Goal: Information Seeking & Learning: Understand process/instructions

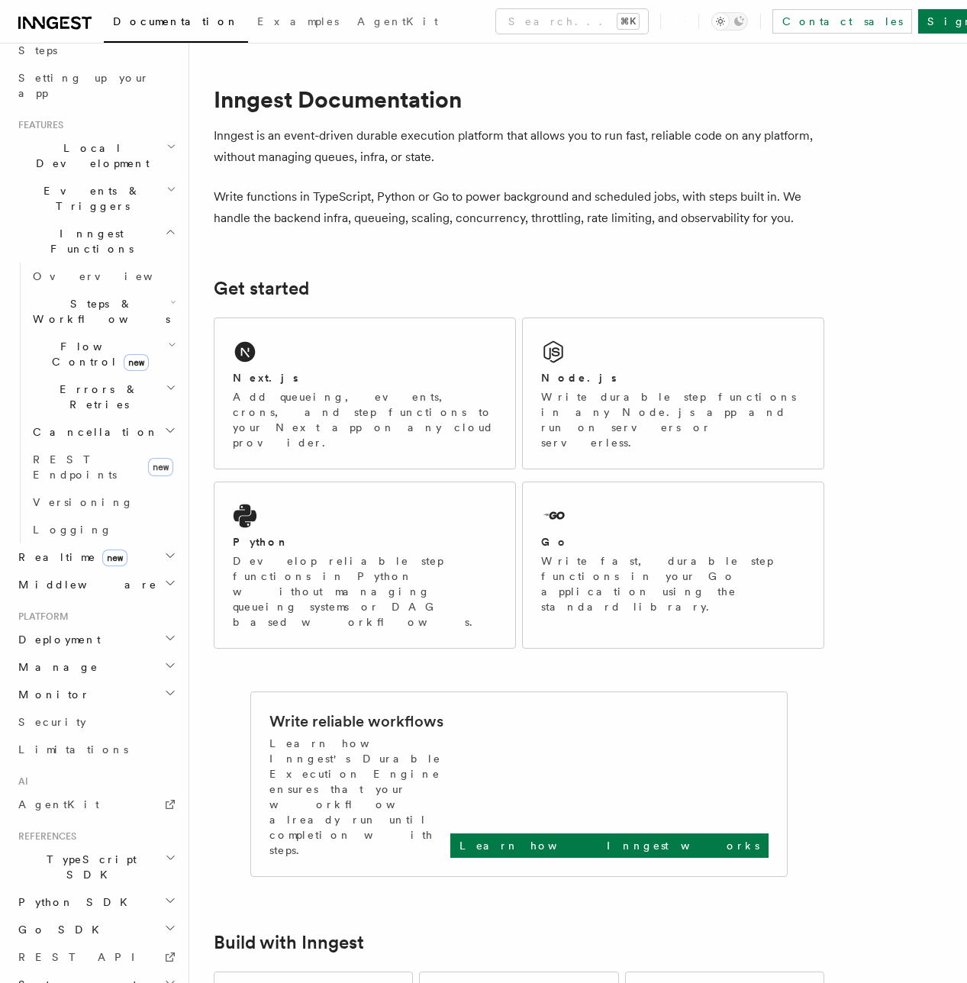
scroll to position [10, 0]
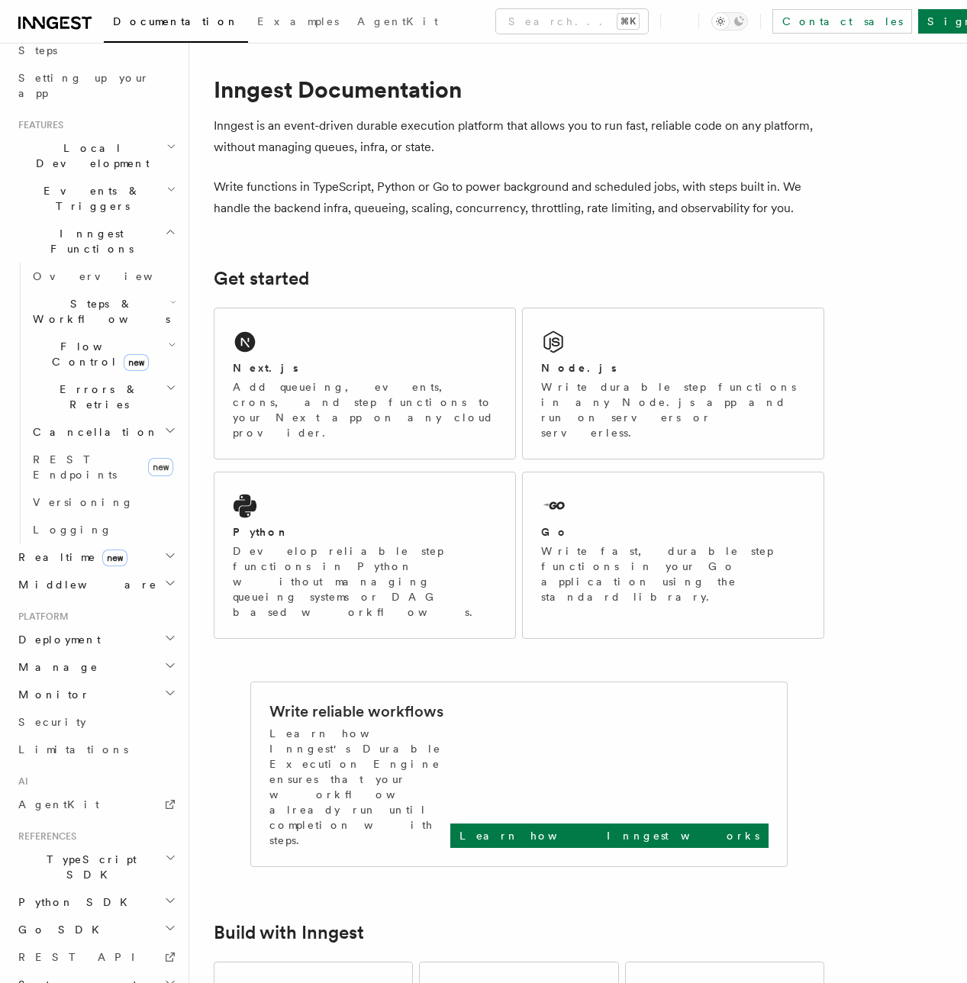
click at [73, 140] on span "Local Development" at bounding box center [89, 155] width 154 height 31
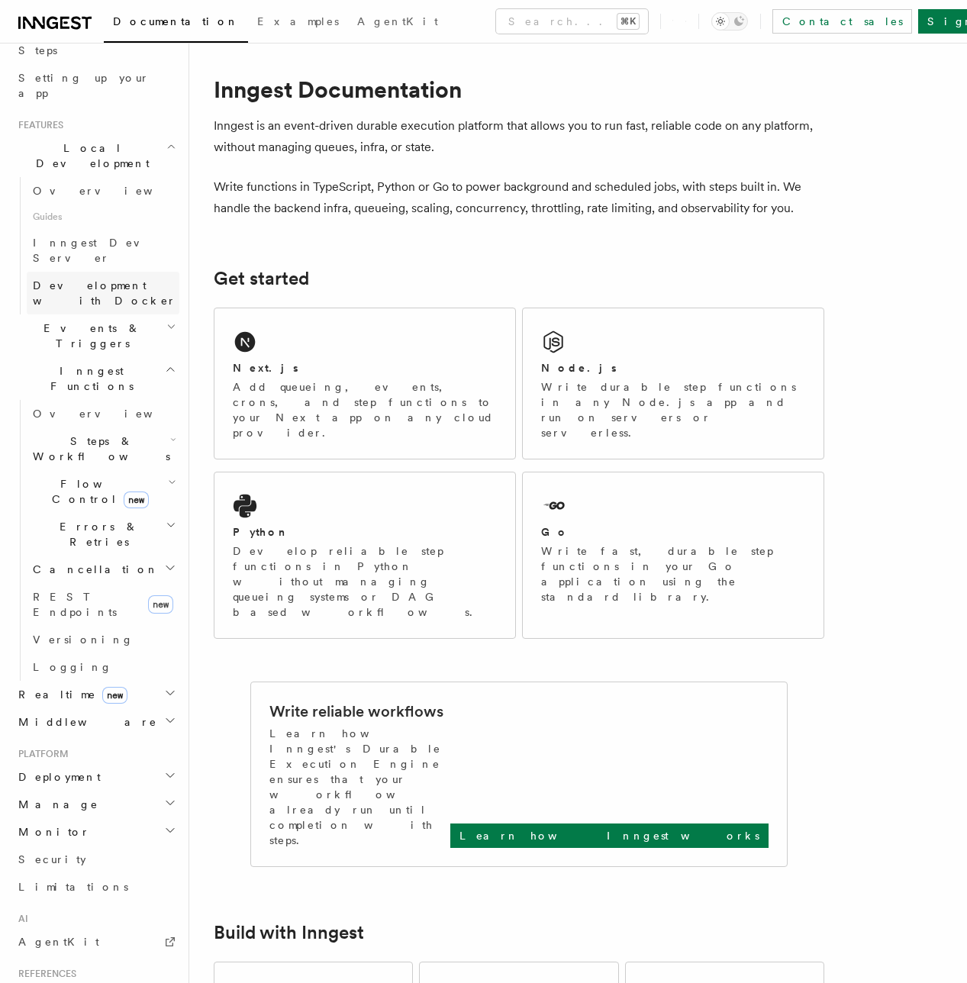
click at [69, 278] on span "Development with Docker" at bounding box center [106, 293] width 147 height 31
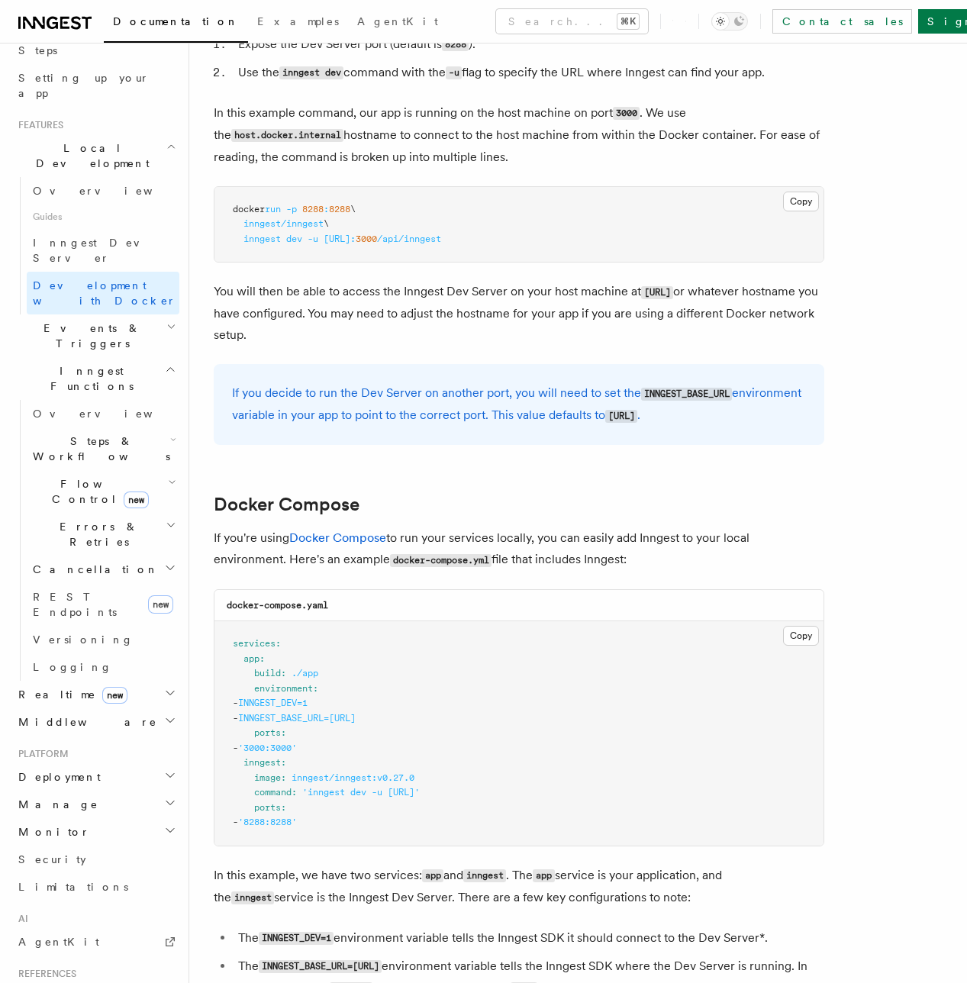
scroll to position [810, 0]
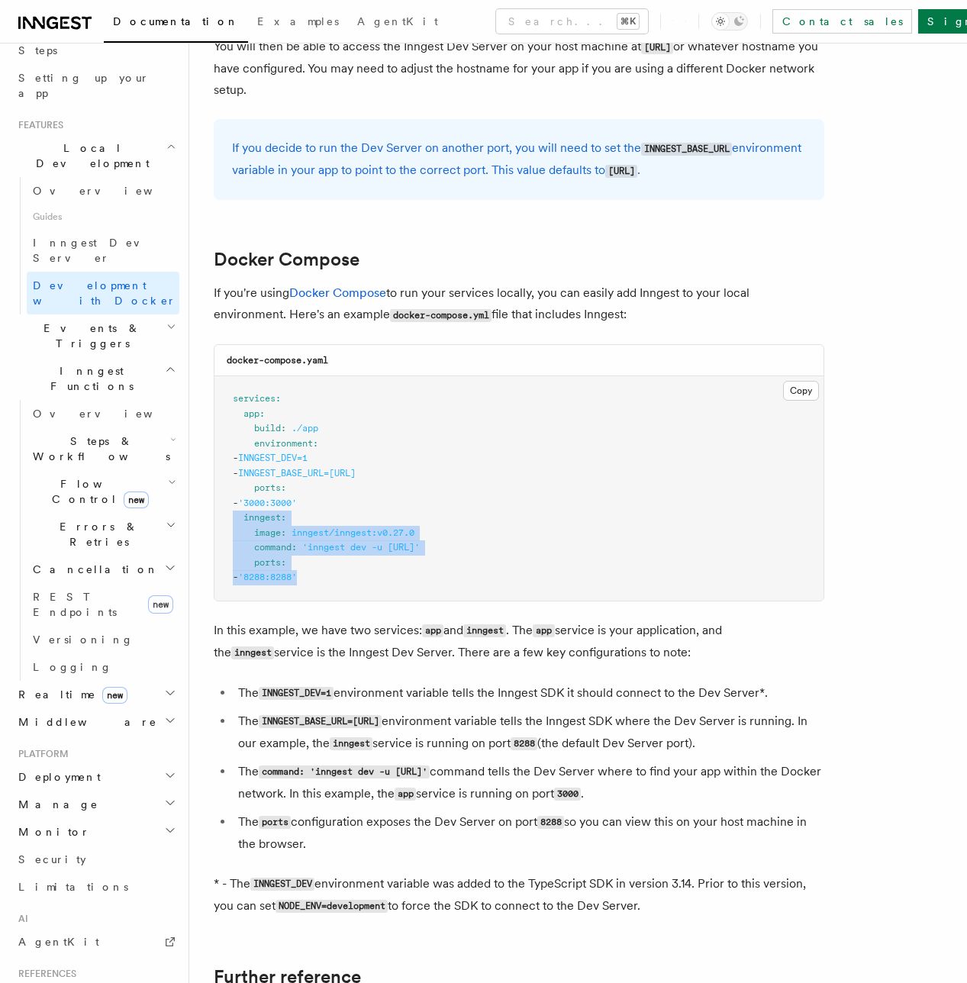
drag, startPoint x: 361, startPoint y: 625, endPoint x: 219, endPoint y: 567, distance: 153.4
click at [219, 567] on pre "services : app : build : ./app environment : - INNGEST_DEV=1 - INNGEST_BASE_URL…" at bounding box center [519, 488] width 609 height 224
copy code "inngest : image : inngest/inngest:v0.27.0 command : 'inngest dev -u http://app:…"
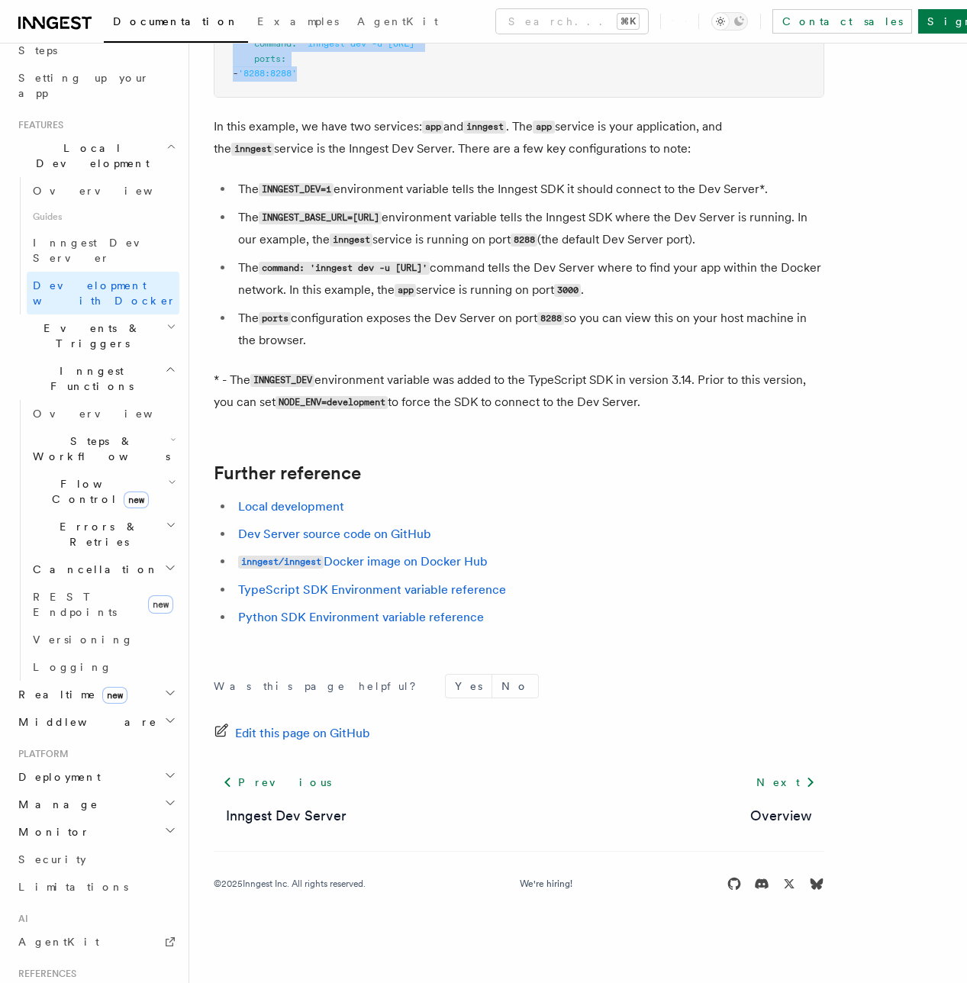
scroll to position [1128, 0]
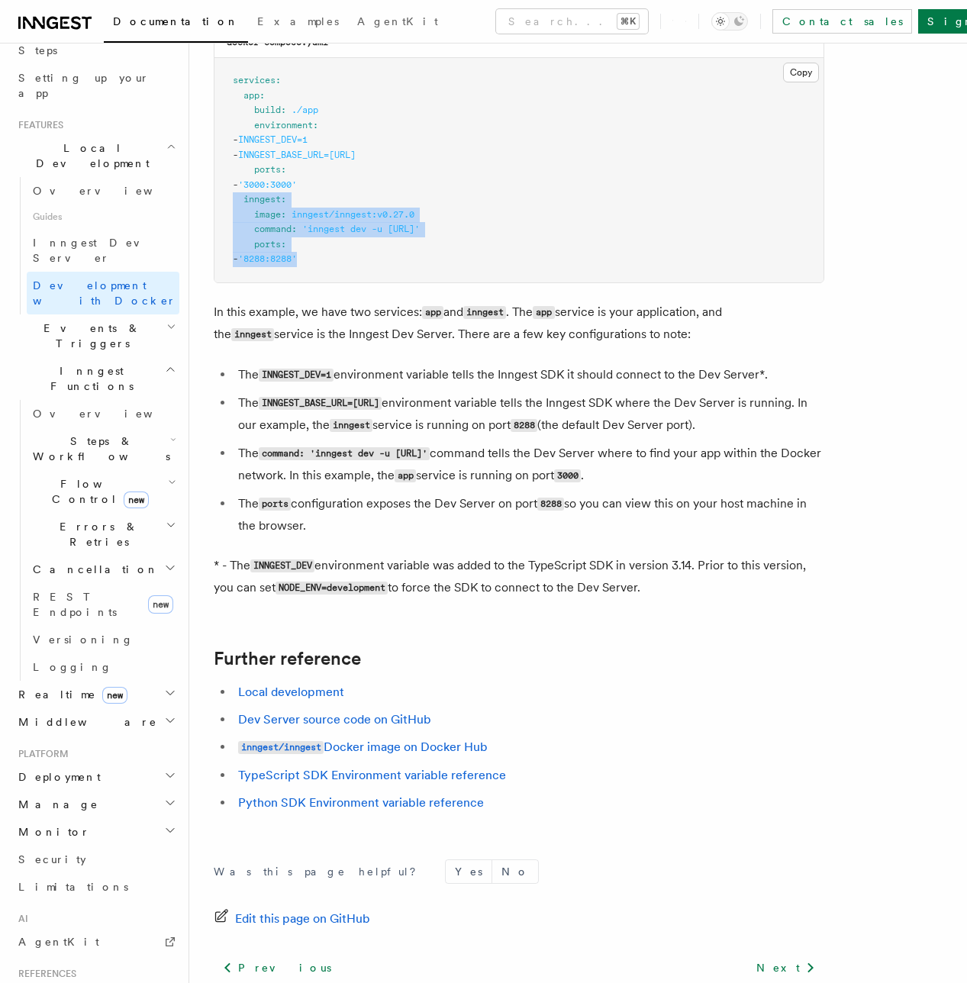
drag, startPoint x: 266, startPoint y: 443, endPoint x: 460, endPoint y: 437, distance: 194.8
click at [460, 437] on li "The INNGEST_BASE_URL=http://inngest:8288 environment variable tells the Inngest…" at bounding box center [529, 414] width 591 height 44
copy code "INNGEST_BASE_URL=[URL]"
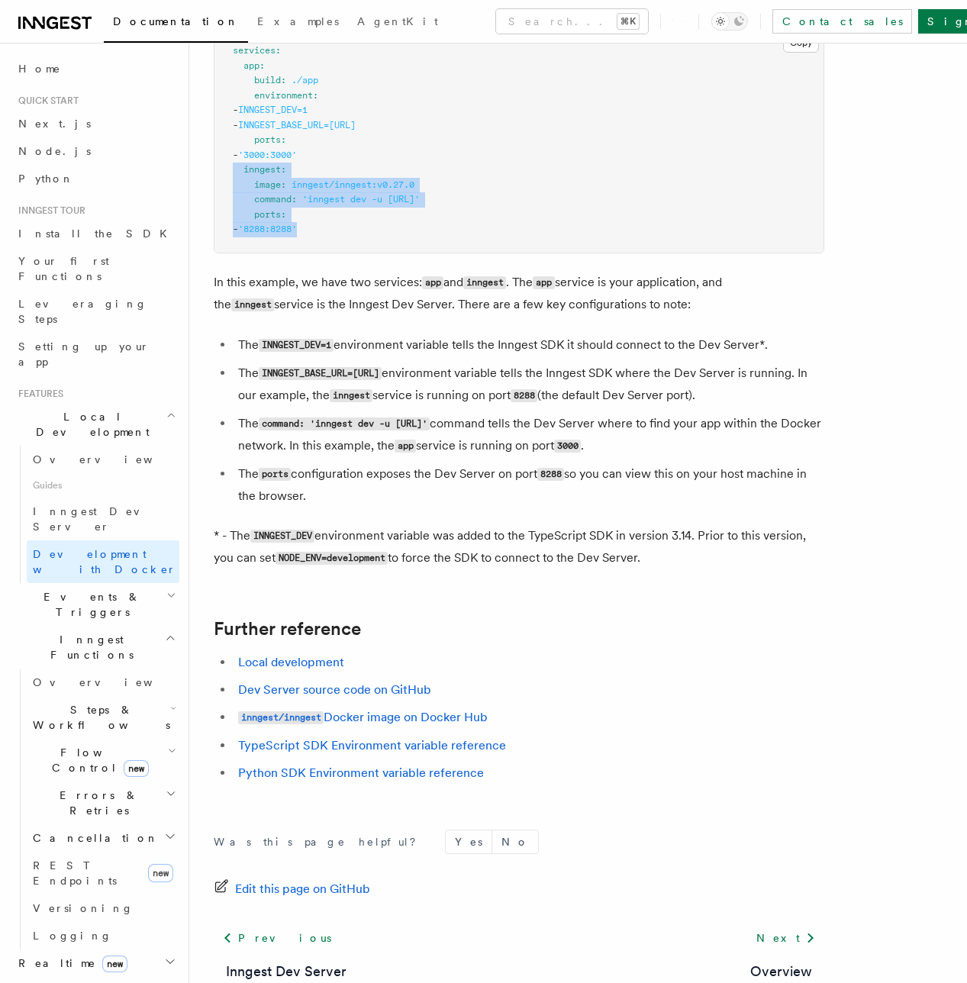
scroll to position [1168, 0]
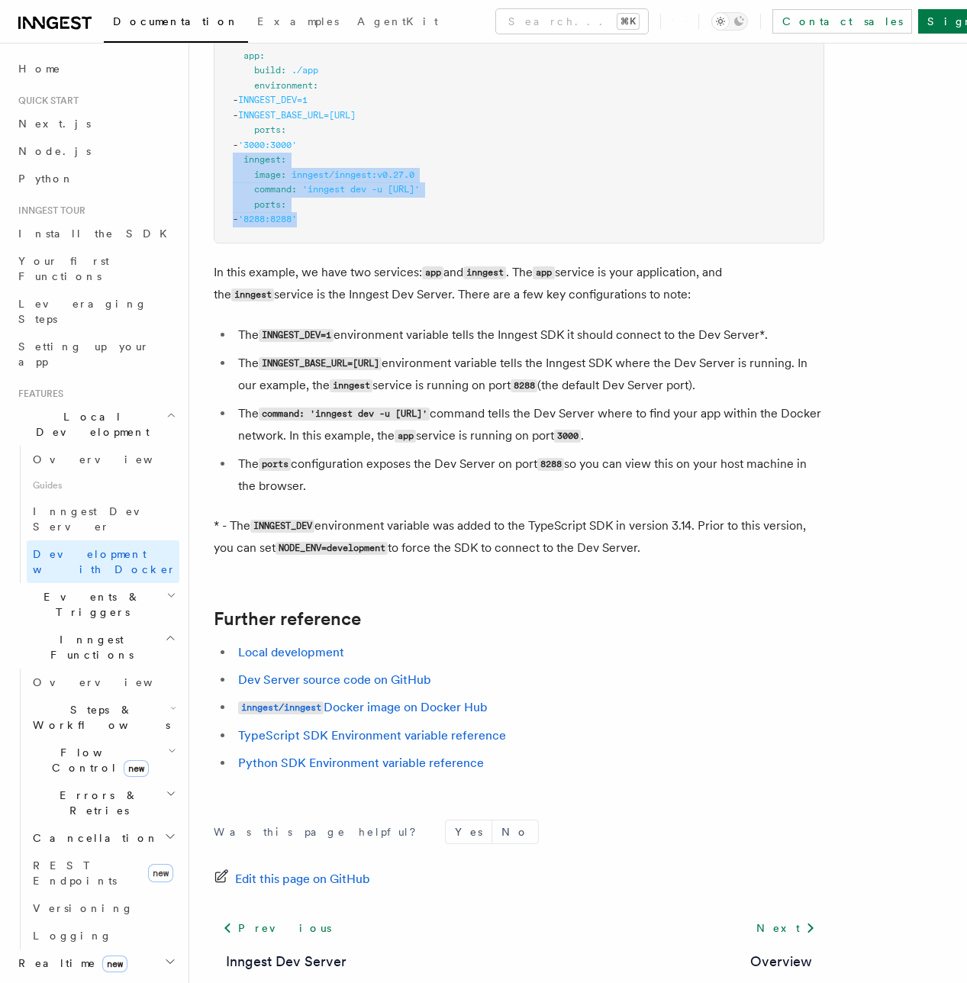
click at [0, 0] on span "Development with Docker" at bounding box center [0, 0] width 0 height 0
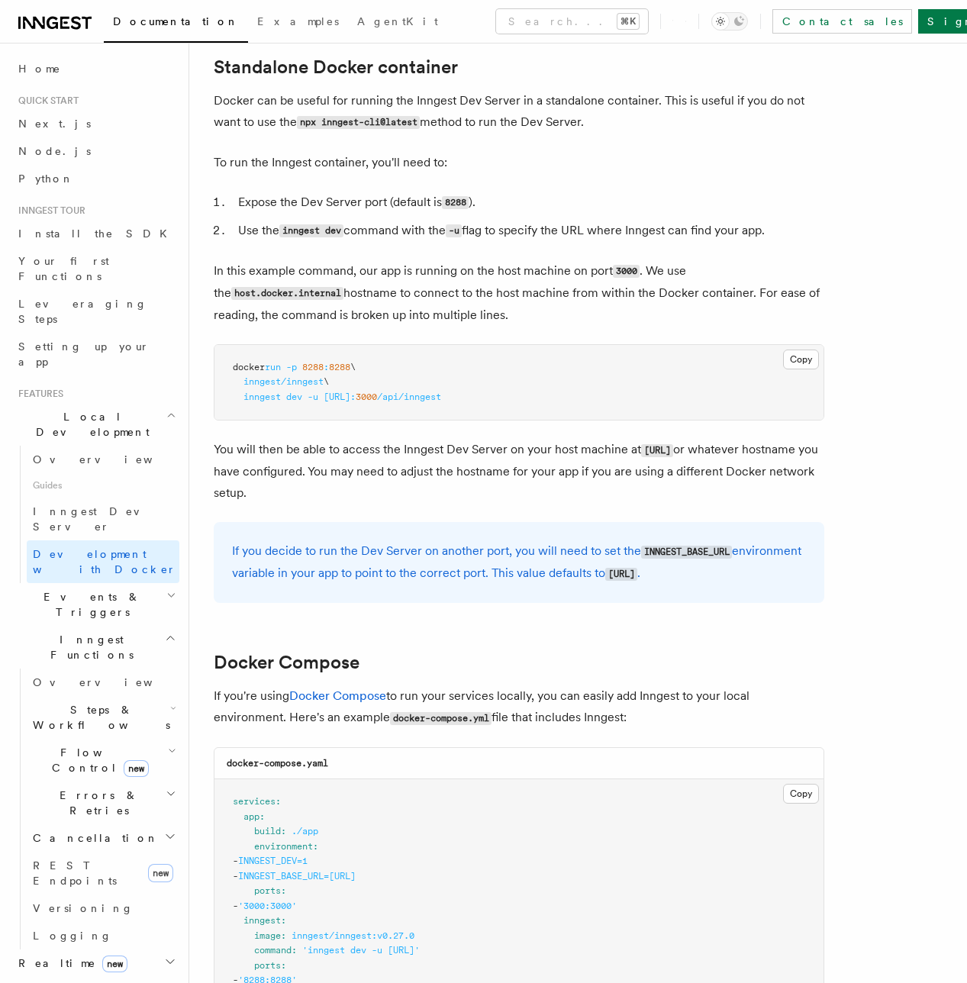
scroll to position [427, 0]
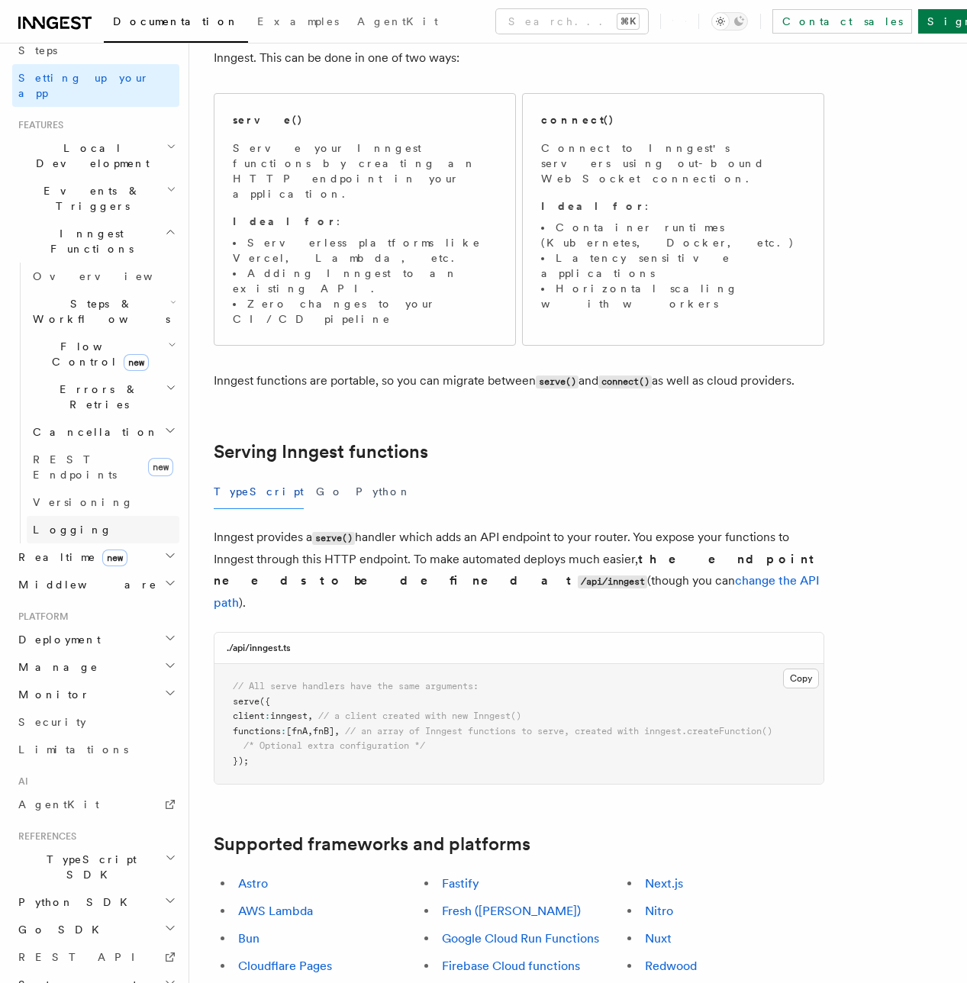
scroll to position [78, 0]
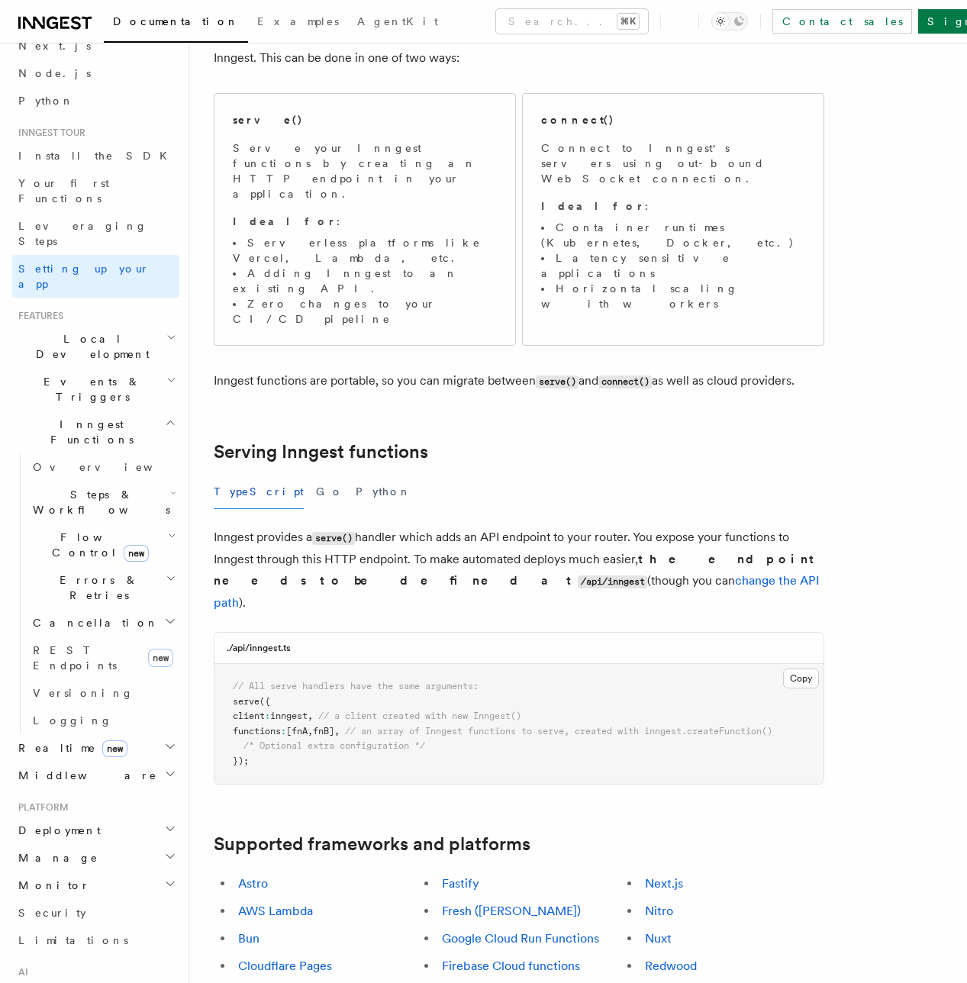
click at [98, 331] on span "Local Development" at bounding box center [89, 346] width 154 height 31
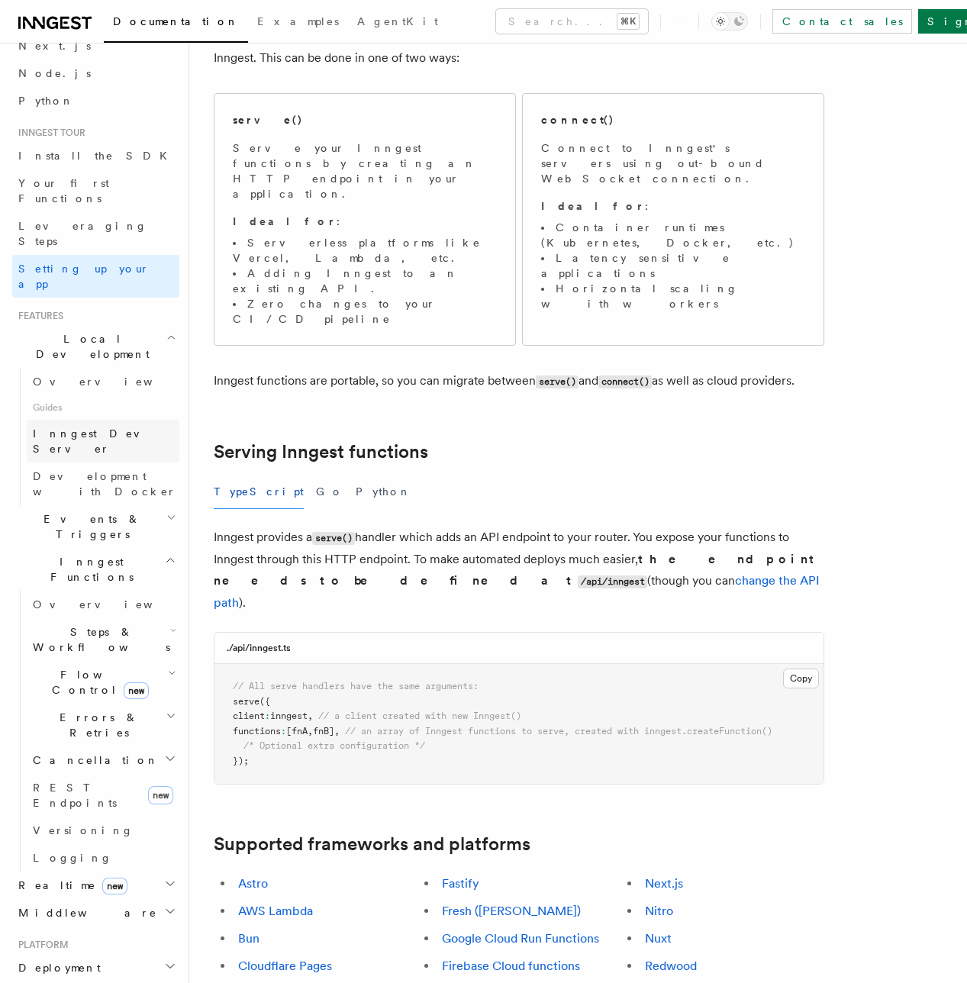
click at [64, 428] on span "Inngest Dev Server" at bounding box center [98, 441] width 131 height 27
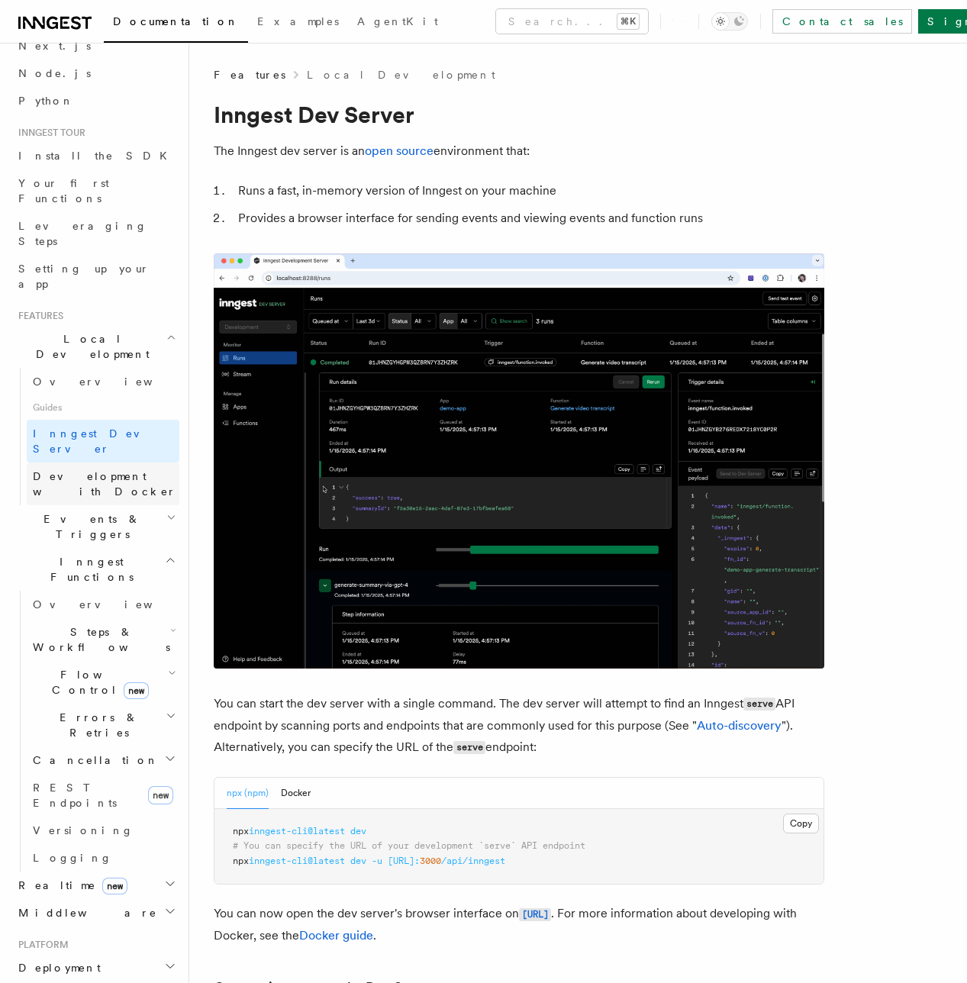
click at [98, 470] on span "Development with Docker" at bounding box center [105, 483] width 144 height 27
